Goal: Transaction & Acquisition: Purchase product/service

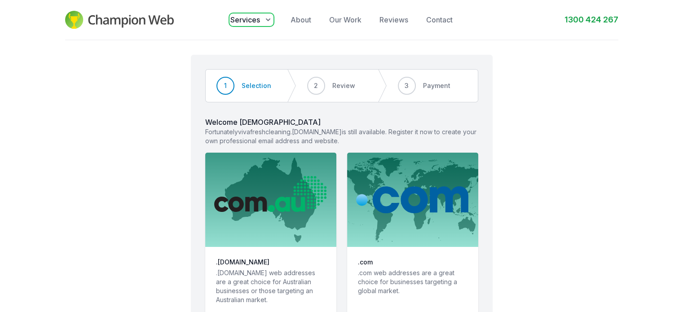
click at [252, 15] on span "Services" at bounding box center [245, 19] width 30 height 11
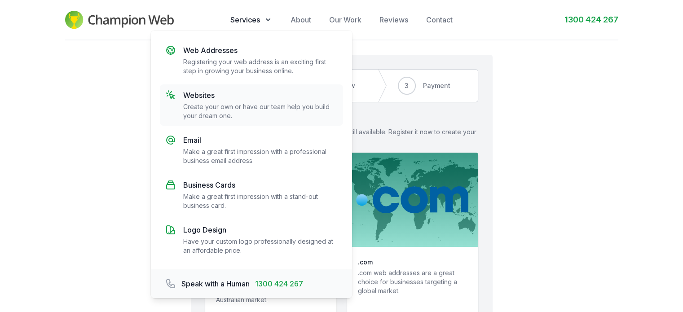
click at [203, 91] on p "Websites" at bounding box center [260, 95] width 155 height 11
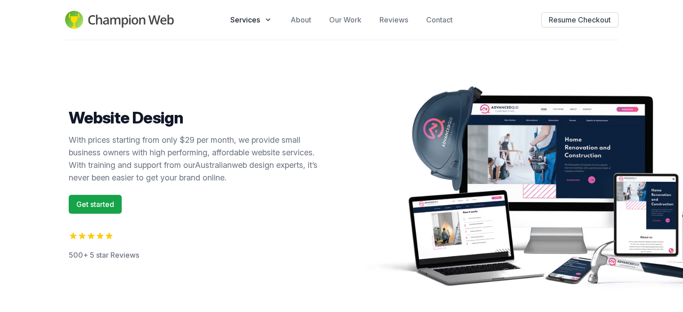
click at [100, 22] on img at bounding box center [119, 20] width 109 height 18
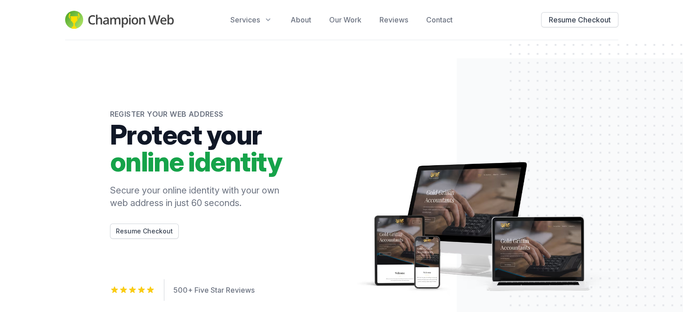
click at [74, 17] on img at bounding box center [119, 20] width 109 height 18
click at [257, 18] on span "Services" at bounding box center [245, 19] width 30 height 11
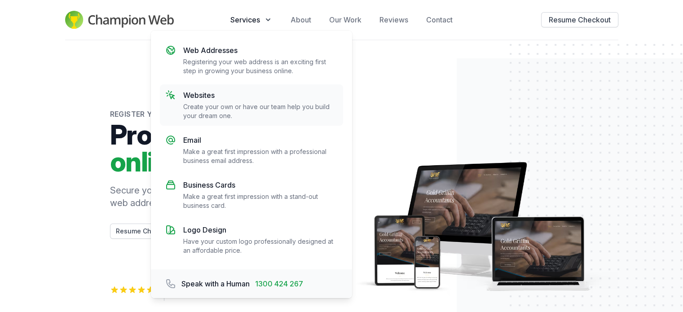
click at [188, 95] on p "Websites" at bounding box center [260, 95] width 155 height 11
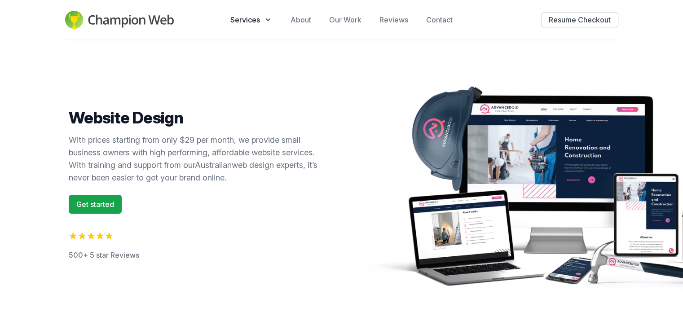
click at [149, 14] on img at bounding box center [119, 20] width 109 height 18
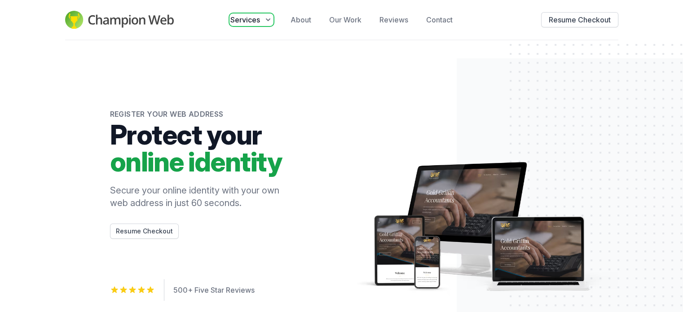
click at [264, 20] on icon "button" at bounding box center [268, 19] width 9 height 9
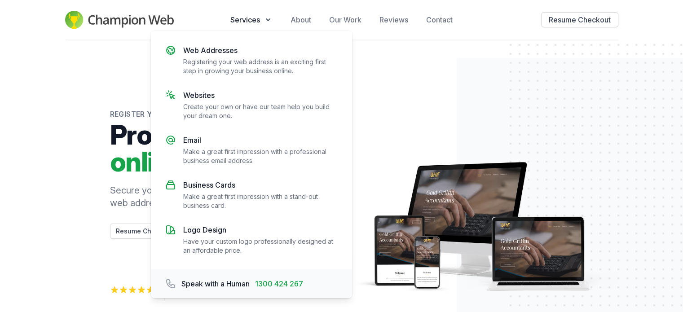
click at [90, 79] on div "Register your web address Protect your online identity Secure your online ident…" at bounding box center [341, 212] width 683 height 344
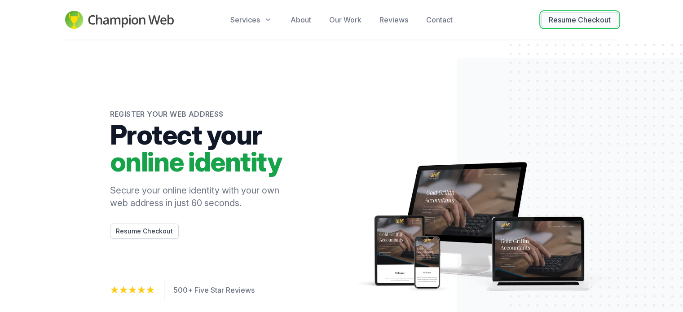
click at [573, 22] on button "Resume Checkout" at bounding box center [579, 19] width 77 height 15
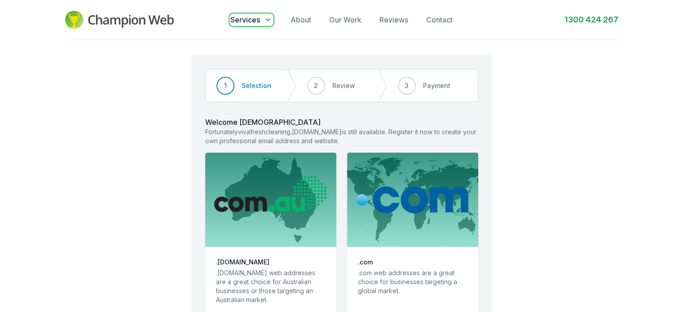
click at [264, 18] on icon "button" at bounding box center [268, 19] width 9 height 9
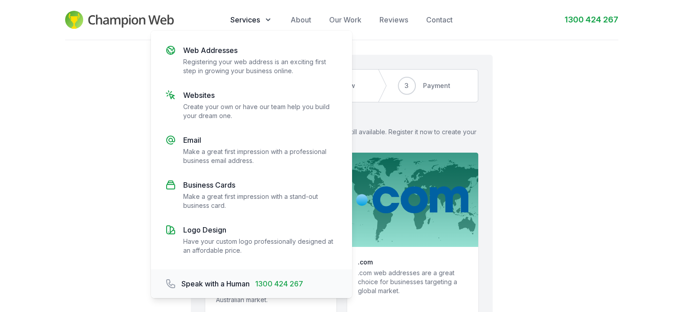
click at [529, 27] on div "Champion Web Open menu Services Web Addresses Registering your web address is a…" at bounding box center [341, 20] width 553 height 40
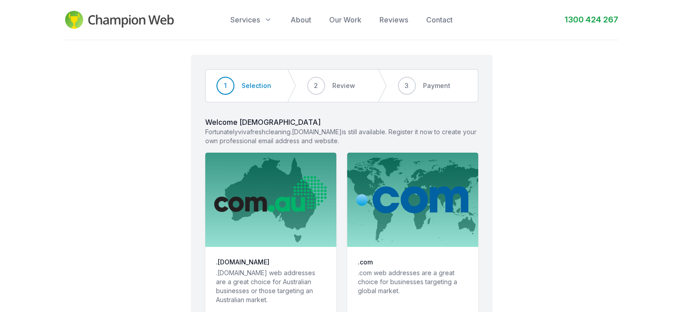
click at [136, 31] on div "Champion Web Open menu Services About Our Work Reviews Contact 1300 424 267" at bounding box center [341, 20] width 553 height 40
click at [141, 21] on img at bounding box center [119, 20] width 109 height 18
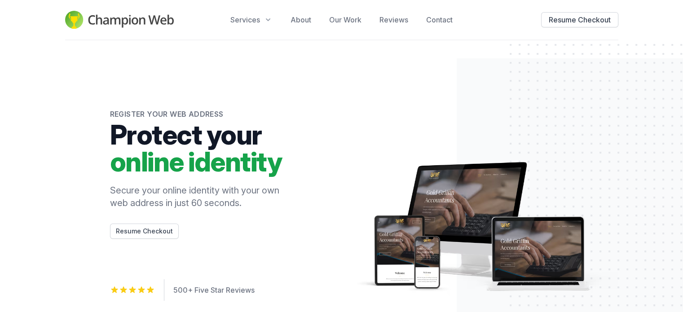
click at [95, 15] on img at bounding box center [119, 20] width 109 height 18
click at [109, 21] on img at bounding box center [119, 20] width 109 height 18
click at [111, 21] on img at bounding box center [119, 20] width 109 height 18
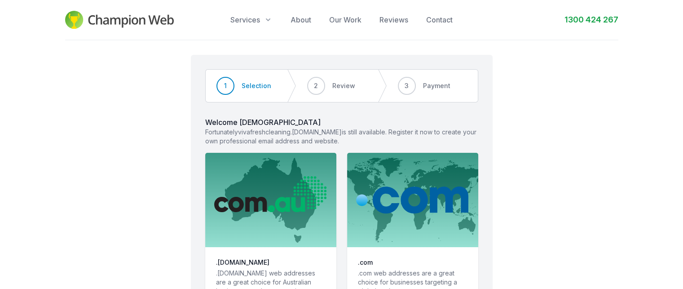
click at [134, 23] on img at bounding box center [119, 20] width 109 height 18
